Goal: Information Seeking & Learning: Learn about a topic

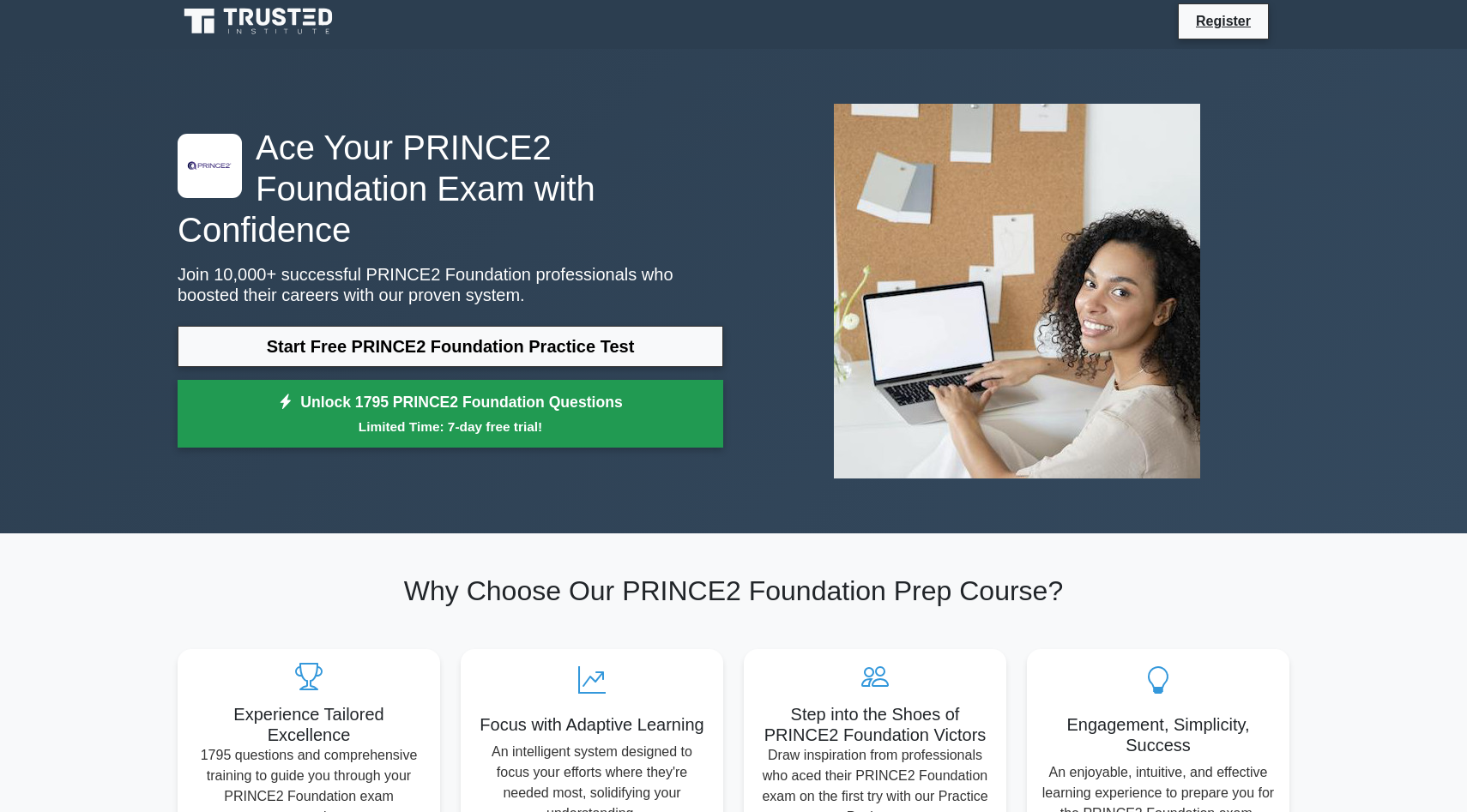
scroll to position [39, 0]
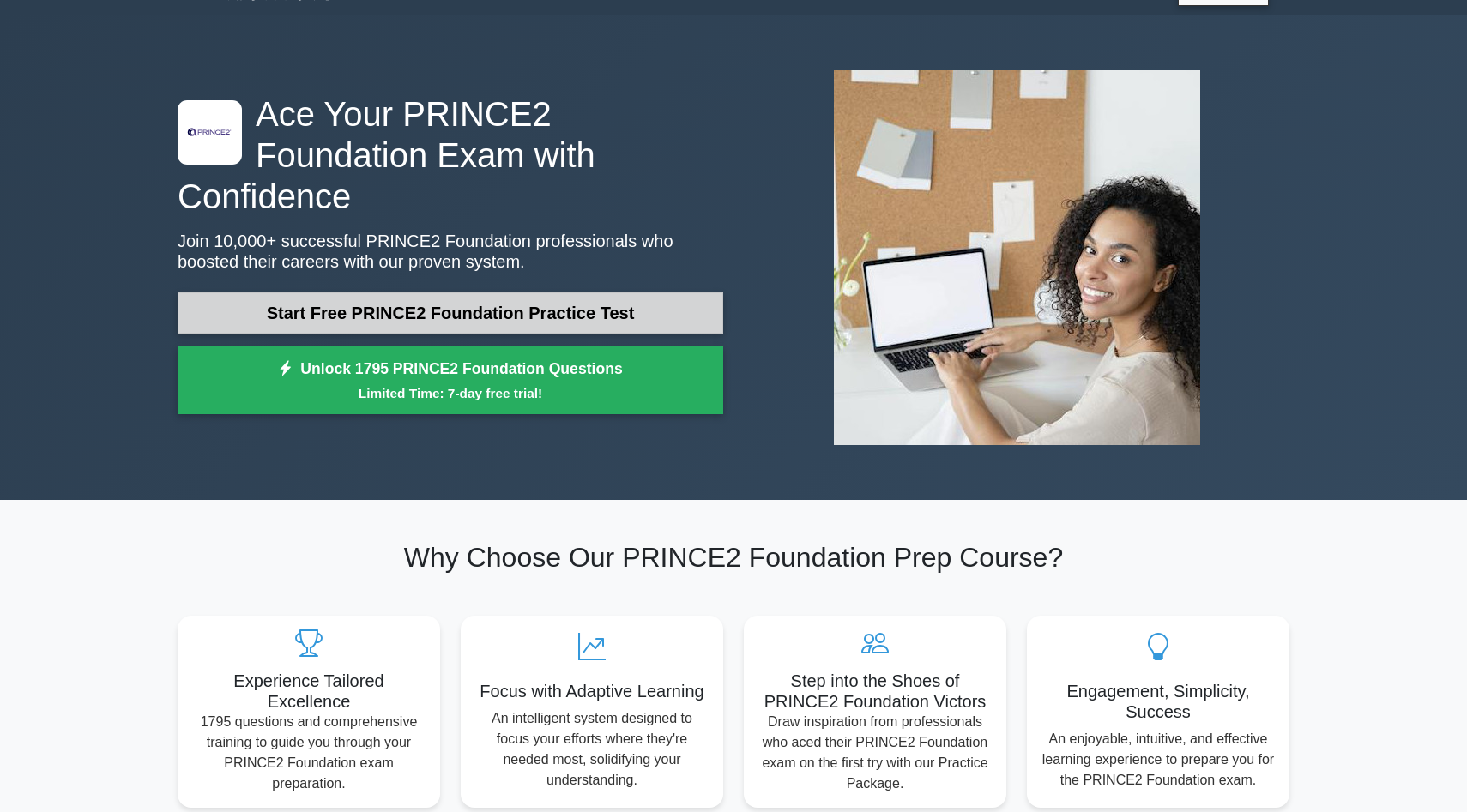
click at [520, 298] on link "Start Free PRINCE2 Foundation Practice Test" at bounding box center [450, 312] width 546 height 41
click at [404, 292] on link "Start Free PRINCE2 Foundation Practice Test" at bounding box center [450, 312] width 546 height 41
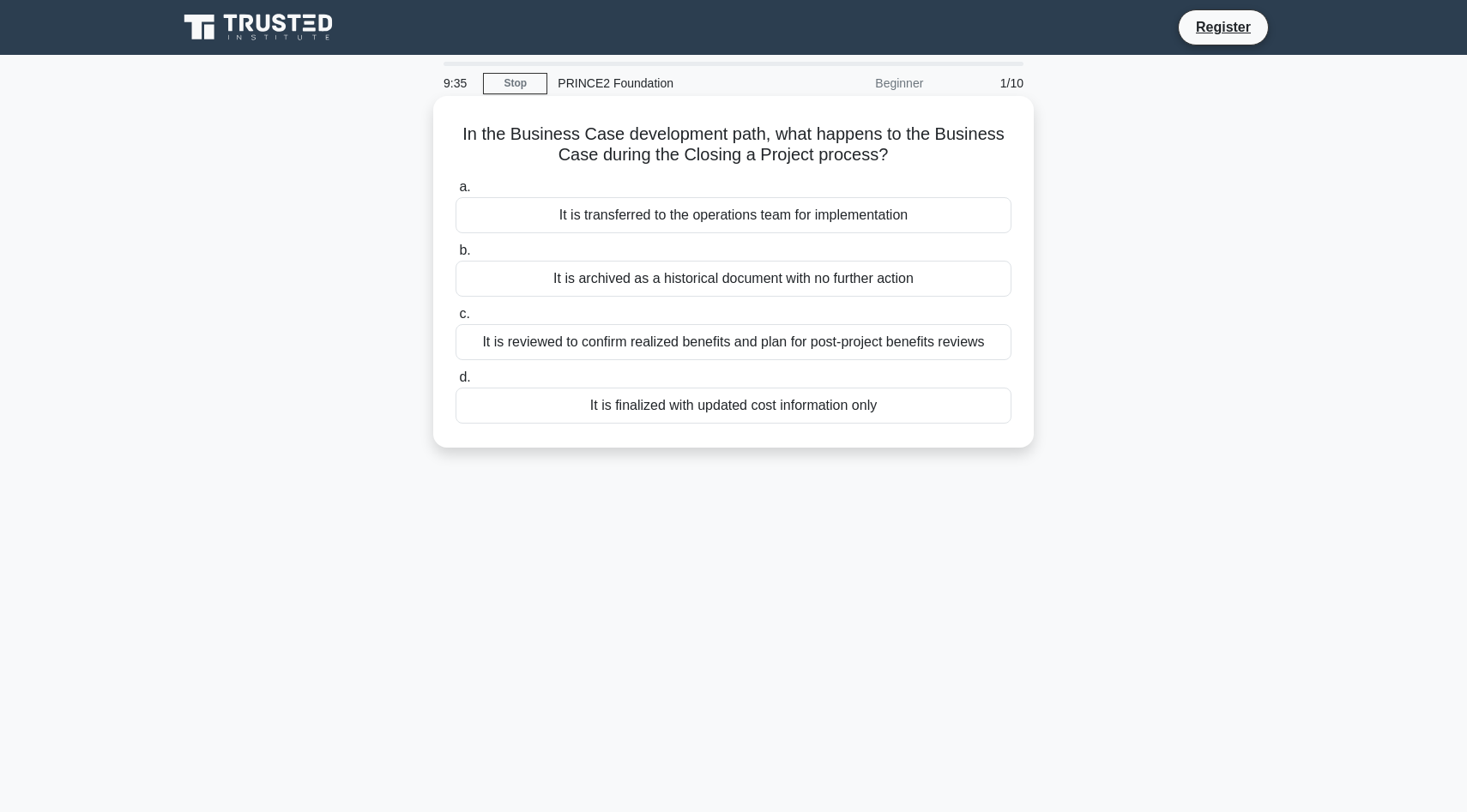
click at [687, 349] on div "It is reviewed to confirm realized benefits and plan for post-project benefits …" at bounding box center [733, 341] width 556 height 36
click at [456, 319] on input "c. It is reviewed to confirm realized benefits and plan for post-project benefi…" at bounding box center [456, 314] width 0 height 11
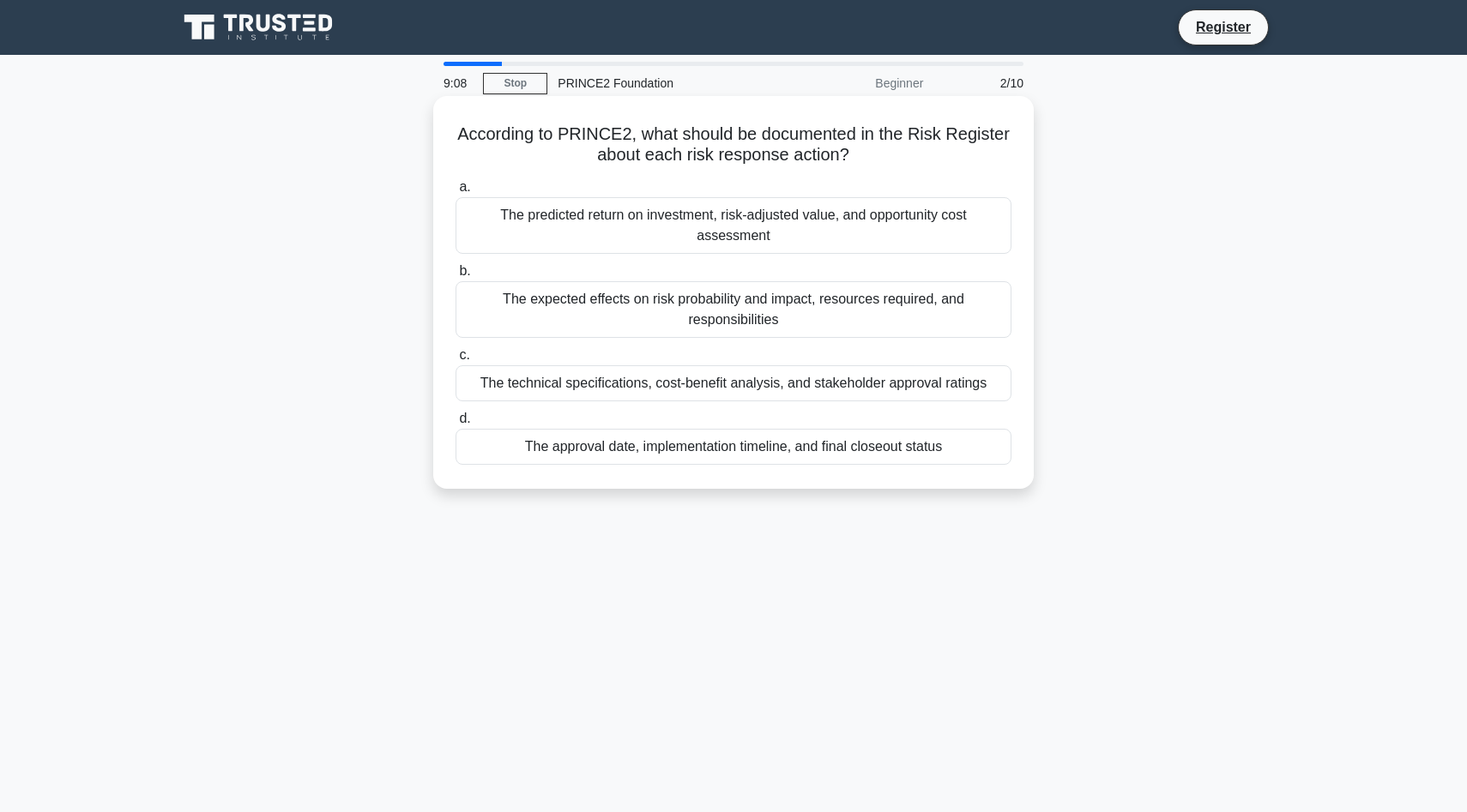
click at [759, 312] on div "The expected effects on risk probability and impact, resources required, and re…" at bounding box center [733, 309] width 556 height 57
click at [456, 276] on input "b. The expected effects on risk probability and impact, resources required, and…" at bounding box center [456, 271] width 0 height 11
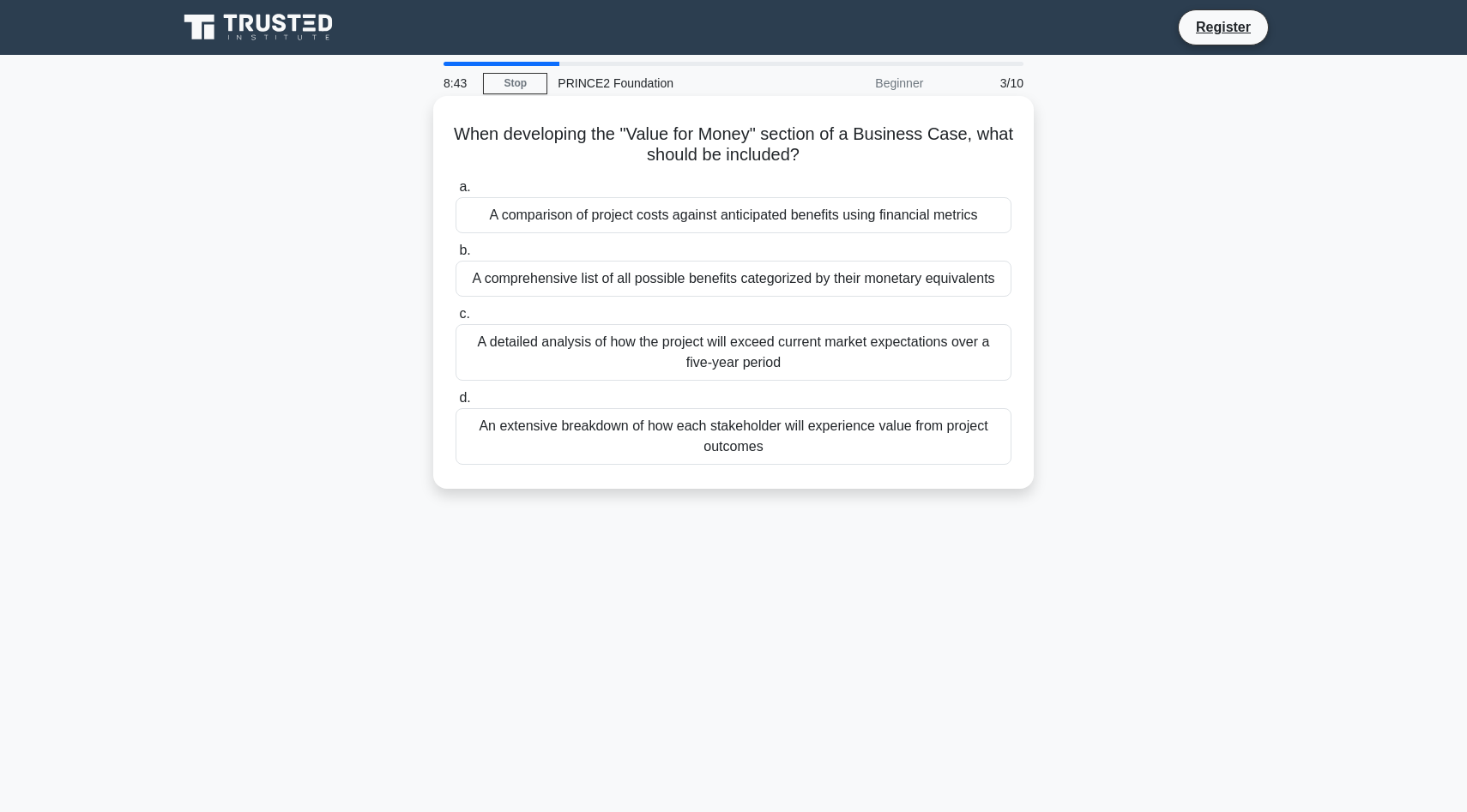
click at [746, 437] on div "An extensive breakdown of how each stakeholder will experience value from proje…" at bounding box center [733, 436] width 556 height 57
click at [456, 403] on input "d. An extensive breakdown of how each stakeholder will experience value from pr…" at bounding box center [456, 398] width 0 height 11
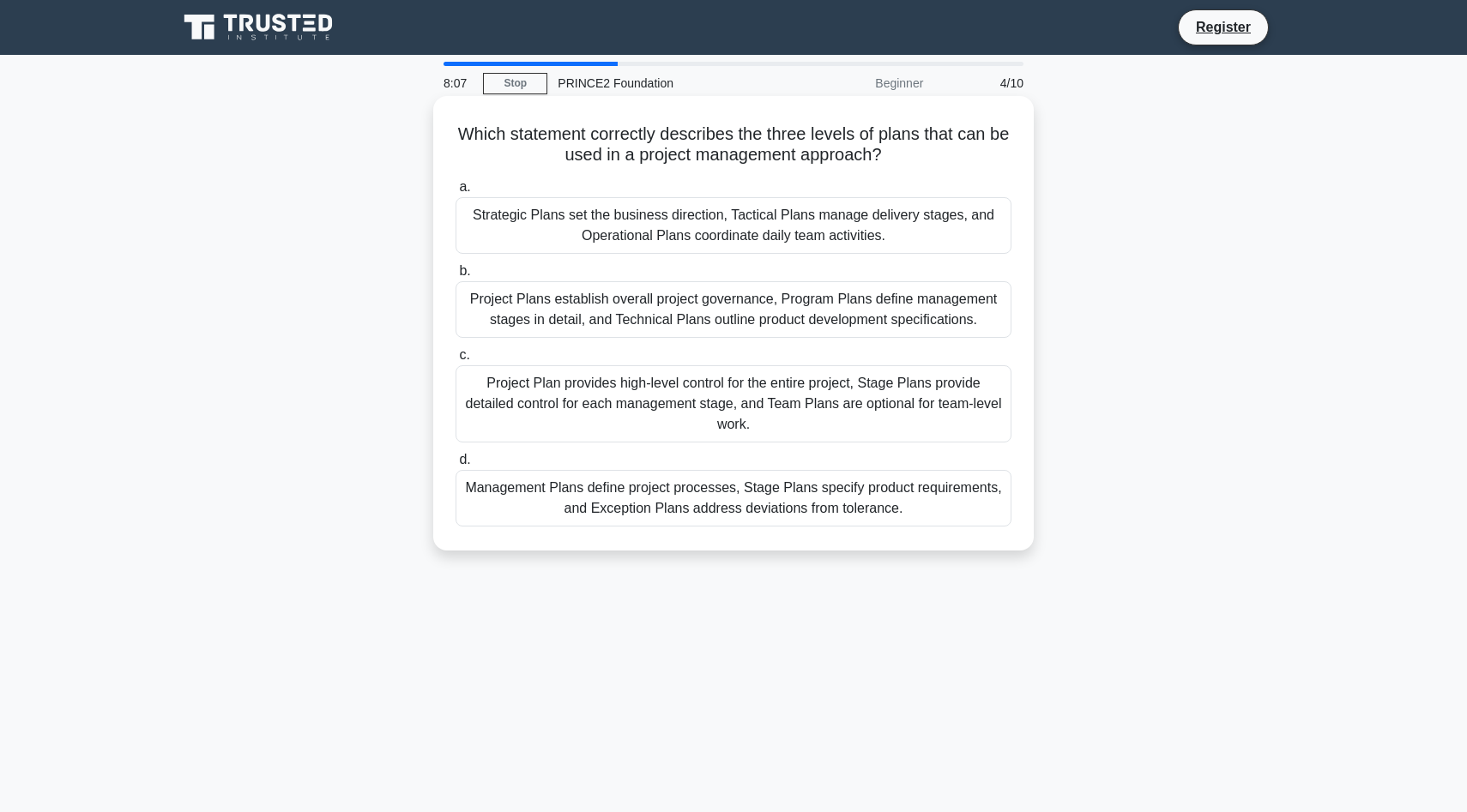
click at [758, 406] on div "Project Plan provides high-level control for the entire project, Stage Plans pr…" at bounding box center [733, 403] width 556 height 78
click at [456, 361] on input "c. Project Plan provides high-level control for the entire project, Stage Plans…" at bounding box center [456, 355] width 0 height 11
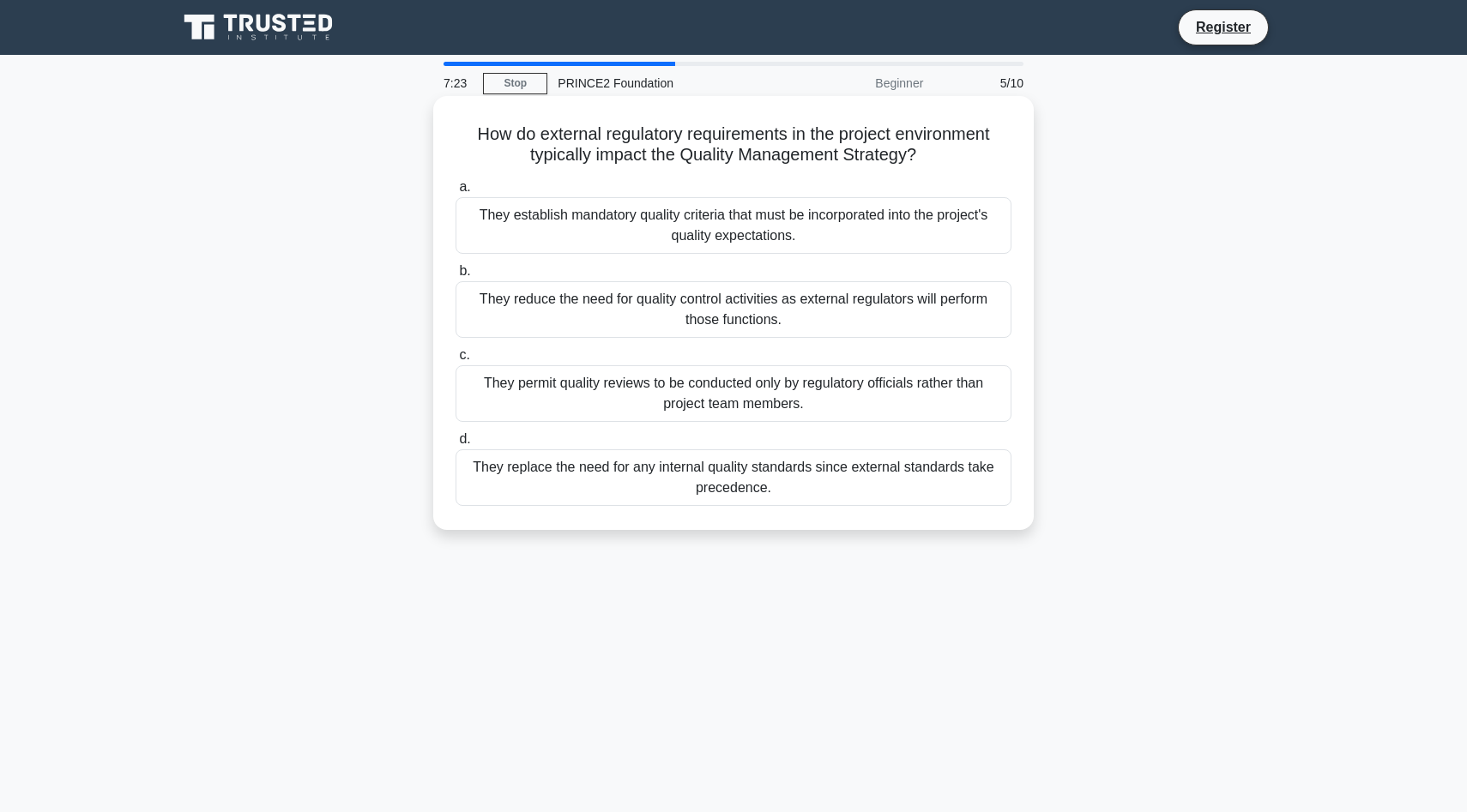
click at [737, 226] on div "They establish mandatory quality criteria that must be incorporated into the pr…" at bounding box center [733, 225] width 556 height 57
click at [456, 193] on input "a. They establish mandatory quality criteria that must be incorporated into the…" at bounding box center [456, 187] width 0 height 11
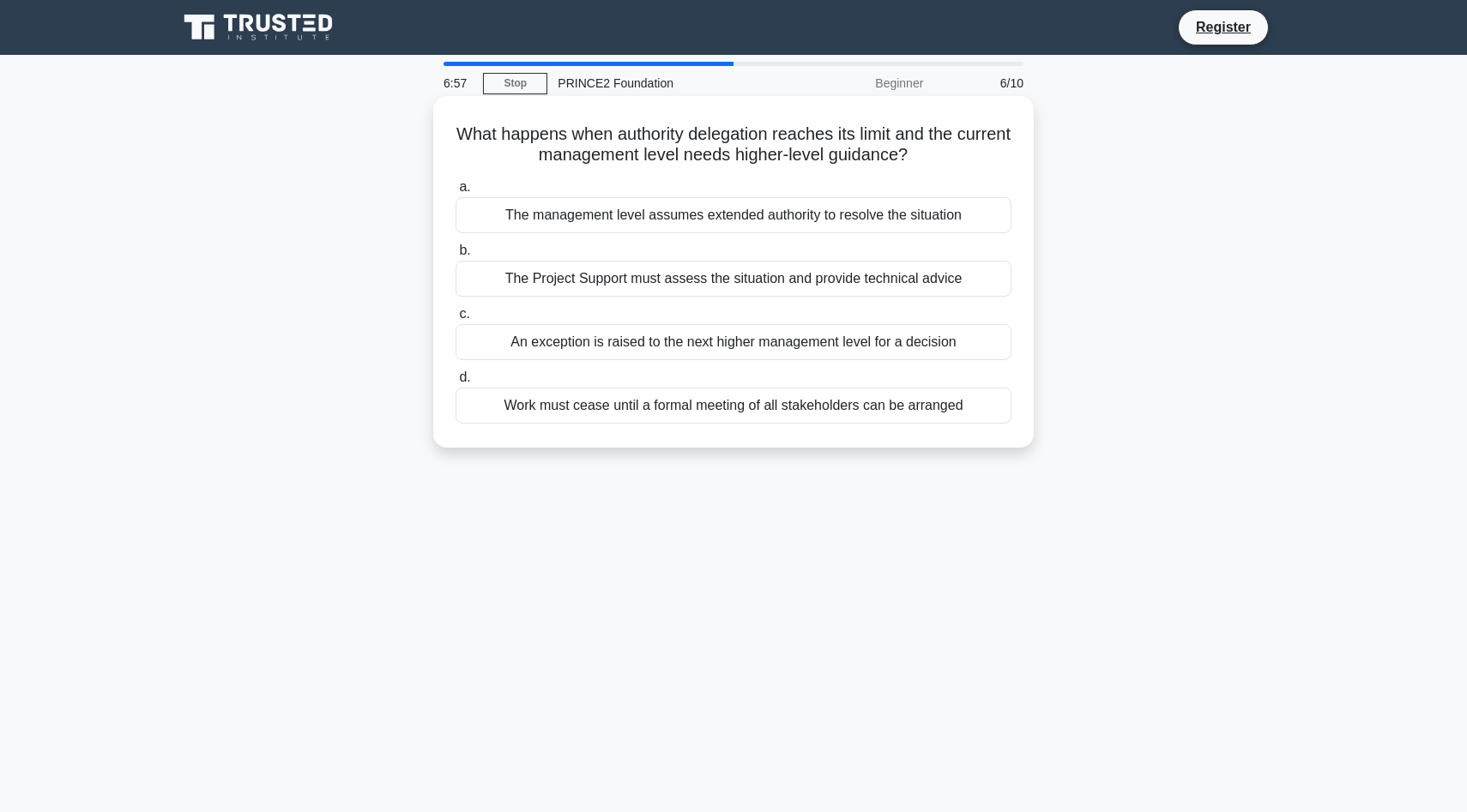
click at [730, 338] on div "An exception is raised to the next higher management level for a decision" at bounding box center [733, 341] width 556 height 36
click at [456, 319] on input "c. An exception is raised to the next higher management level for a decision" at bounding box center [456, 314] width 0 height 11
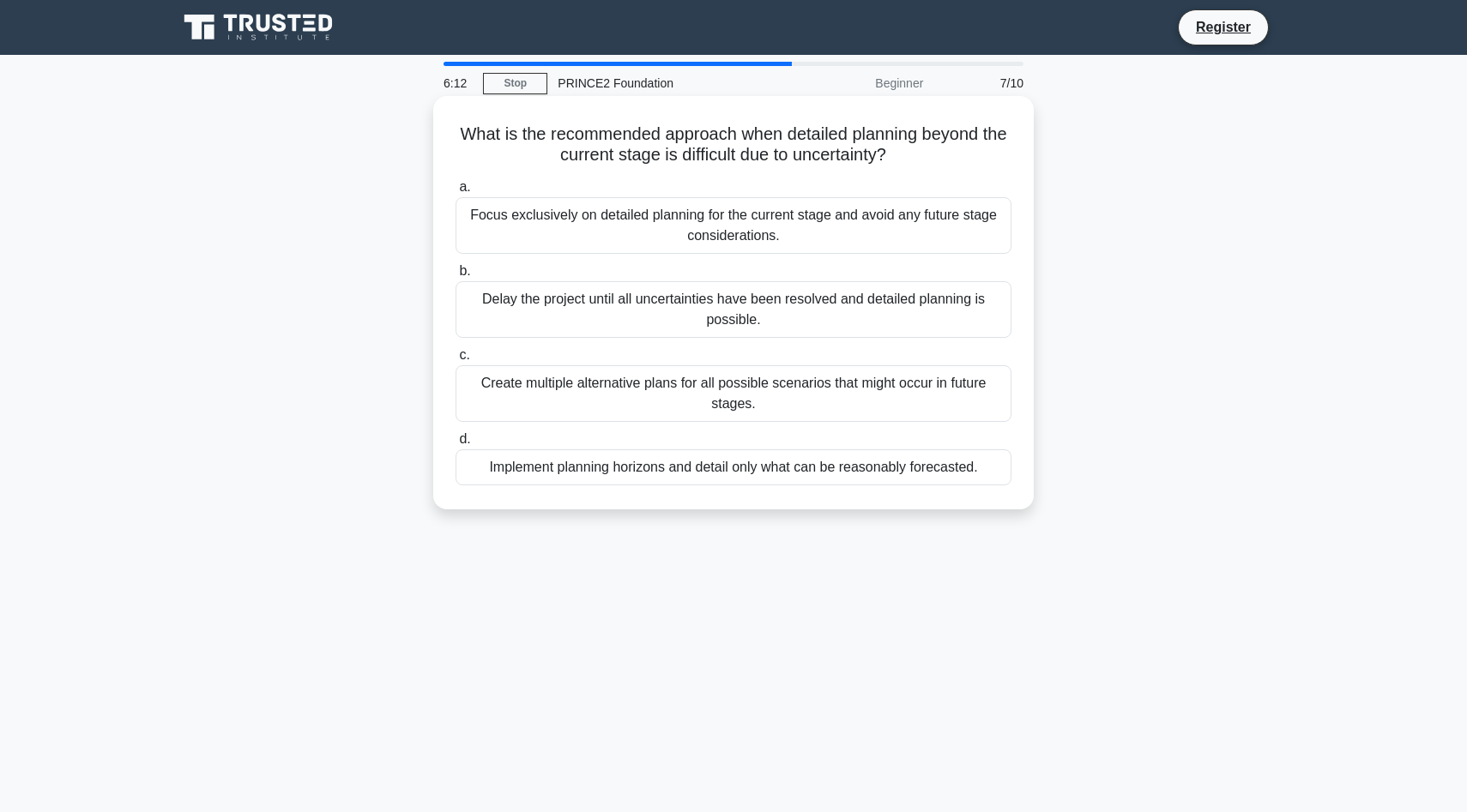
click at [742, 228] on div "Focus exclusively on detailed planning for the current stage and avoid any futu…" at bounding box center [733, 225] width 556 height 57
click at [456, 193] on input "a. Focus exclusively on detailed planning for the current stage and avoid any f…" at bounding box center [456, 187] width 0 height 11
click at [739, 461] on div "Authority is delegated through management layers with defined tolerances at eac…" at bounding box center [733, 466] width 556 height 36
click at [456, 445] on input "d. Authority is delegated through management layers with defined tolerances at …" at bounding box center [456, 439] width 0 height 11
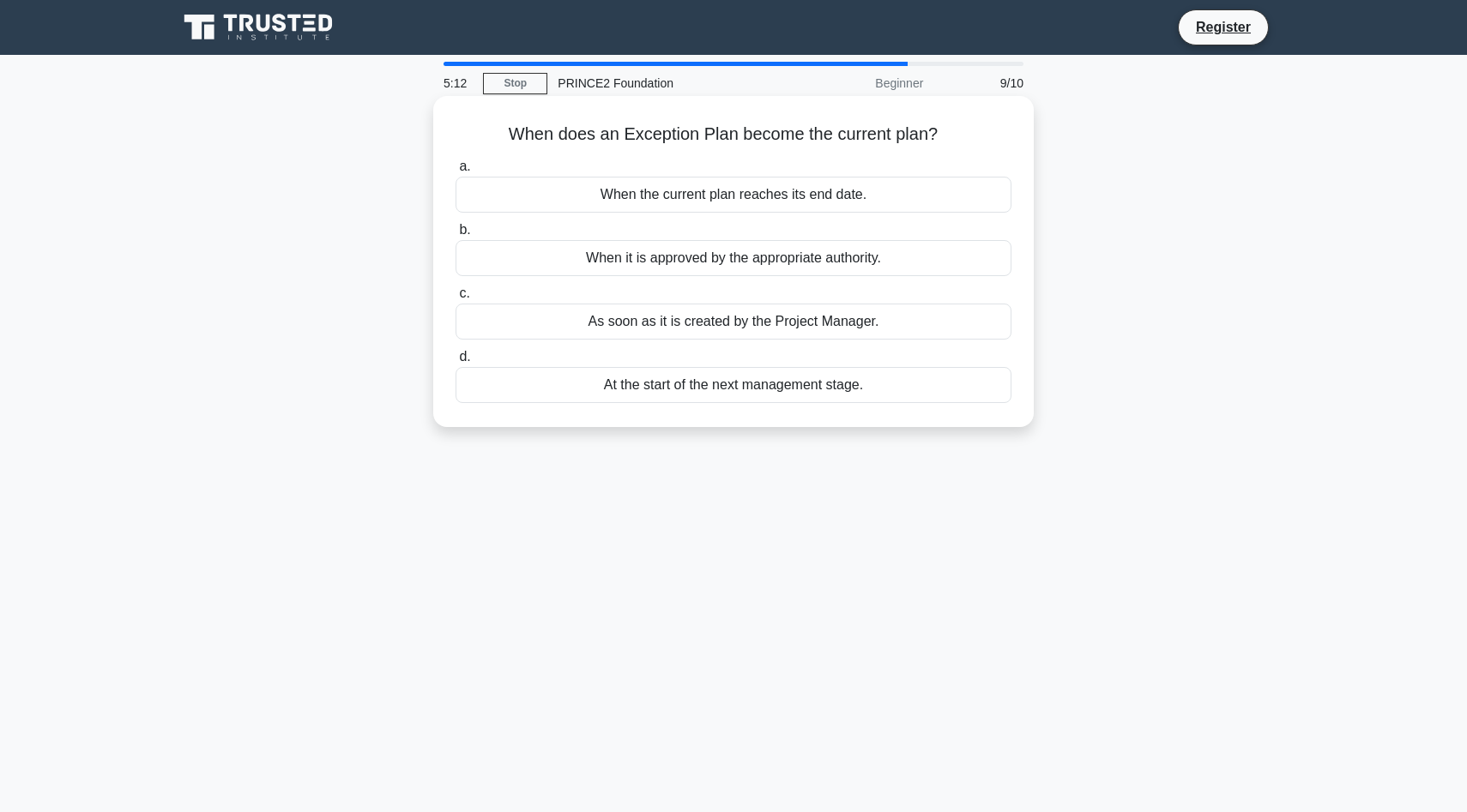
click at [739, 260] on div "When it is approved by the appropriate authority." at bounding box center [733, 257] width 556 height 36
click at [456, 235] on input "b. When it is approved by the appropriate authority." at bounding box center [456, 230] width 0 height 11
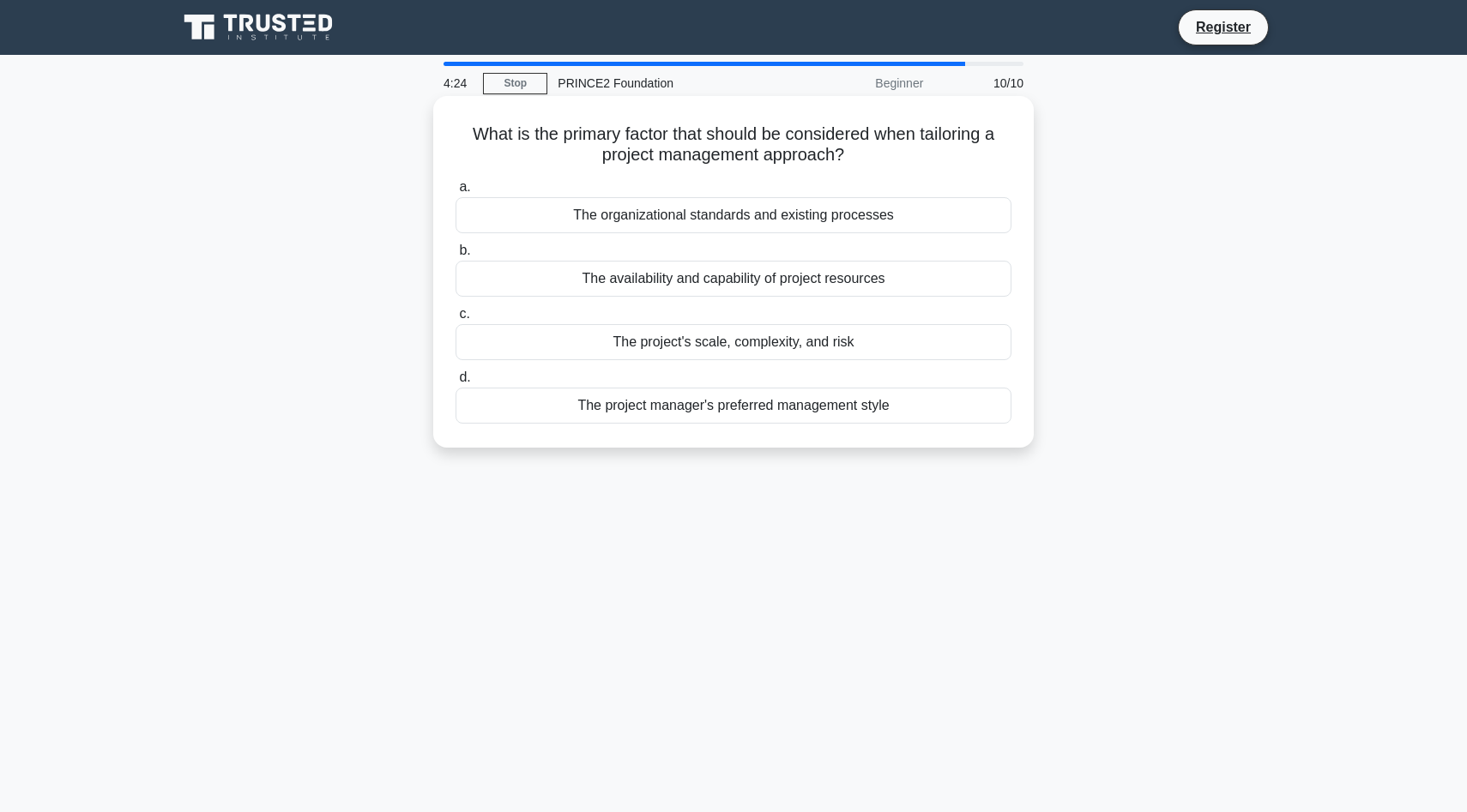
click at [772, 341] on div "The project's scale, complexity, and risk" at bounding box center [733, 341] width 556 height 36
click at [456, 319] on input "c. The project's scale, complexity, and risk" at bounding box center [456, 314] width 0 height 11
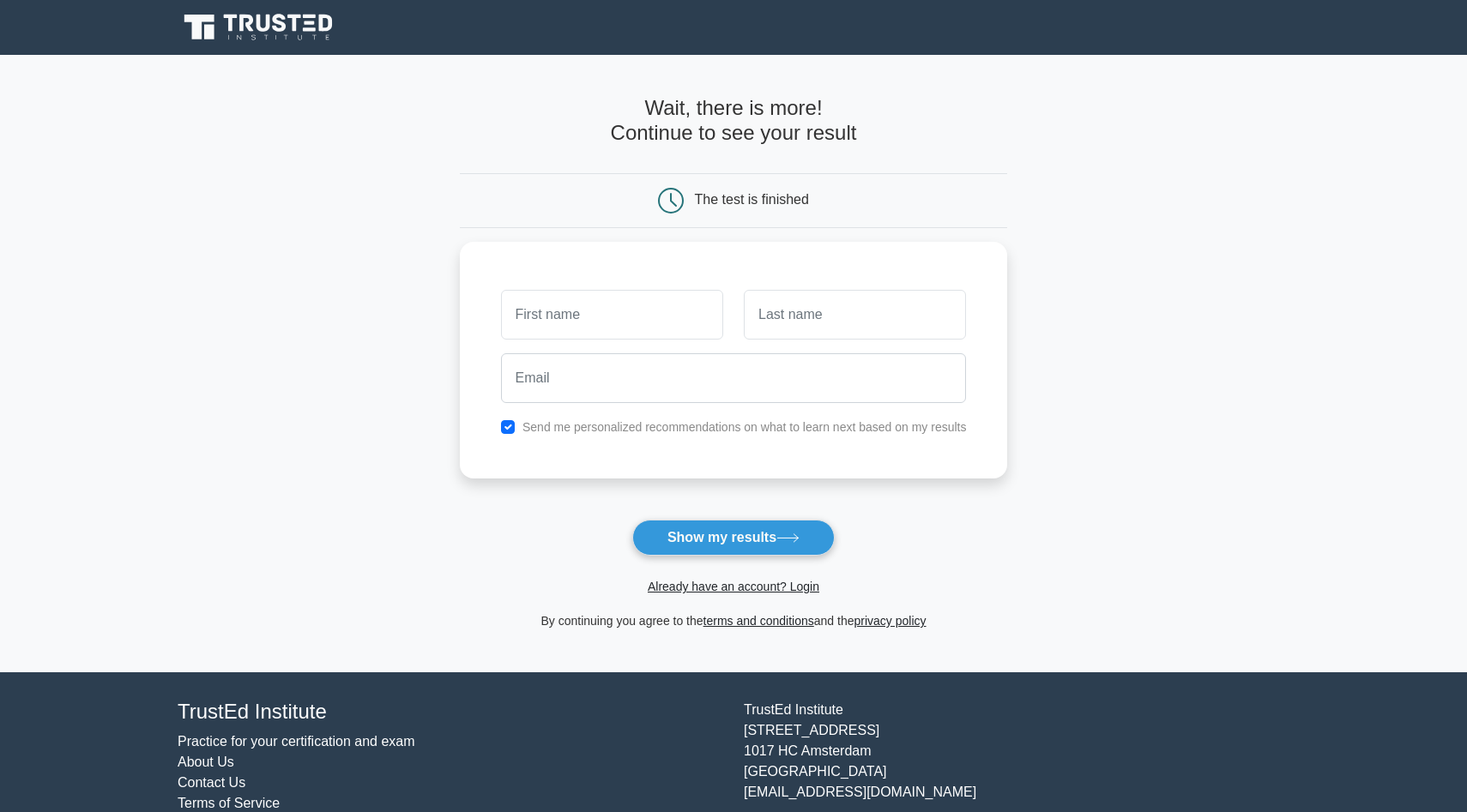
click at [750, 558] on div "Already have an account? Login" at bounding box center [734, 576] width 548 height 41
click at [757, 552] on button "Show my results" at bounding box center [733, 536] width 203 height 36
